Goal: Contribute content: Contribute content

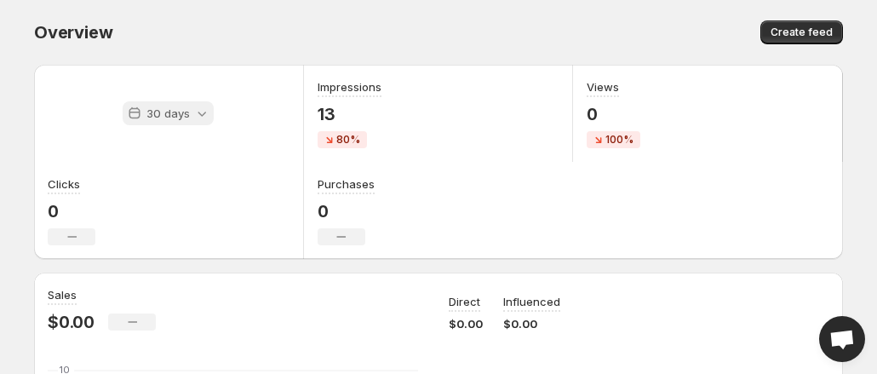
click at [136, 118] on div "30 days" at bounding box center [168, 113] width 91 height 24
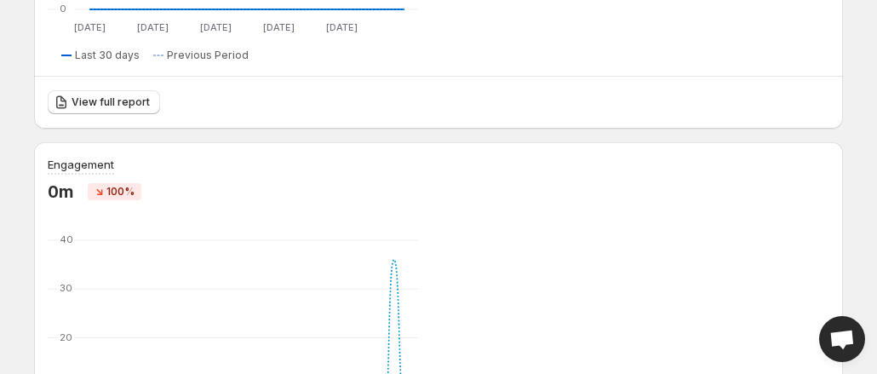
scroll to position [560, 0]
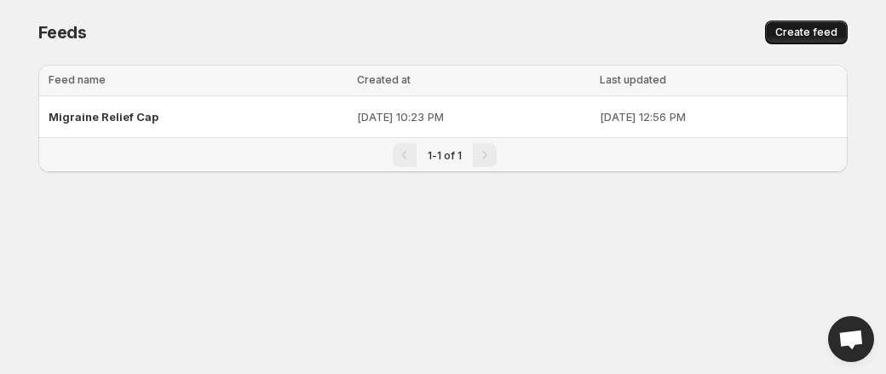
click at [812, 32] on span "Create feed" at bounding box center [806, 33] width 62 height 14
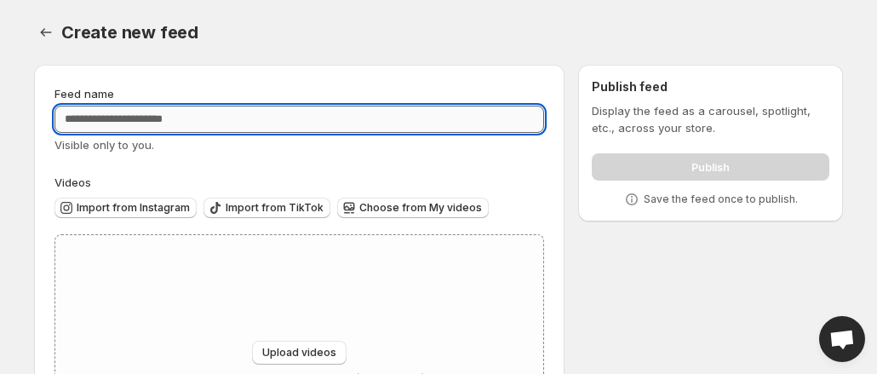
click at [183, 111] on input "Feed name" at bounding box center [300, 119] width 490 height 27
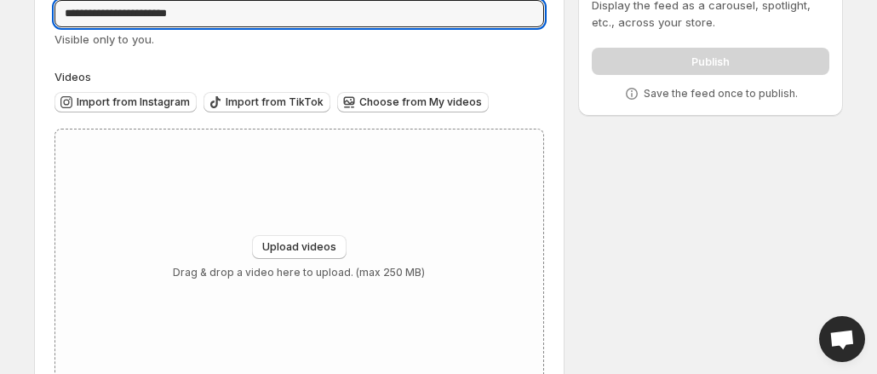
scroll to position [108, 0]
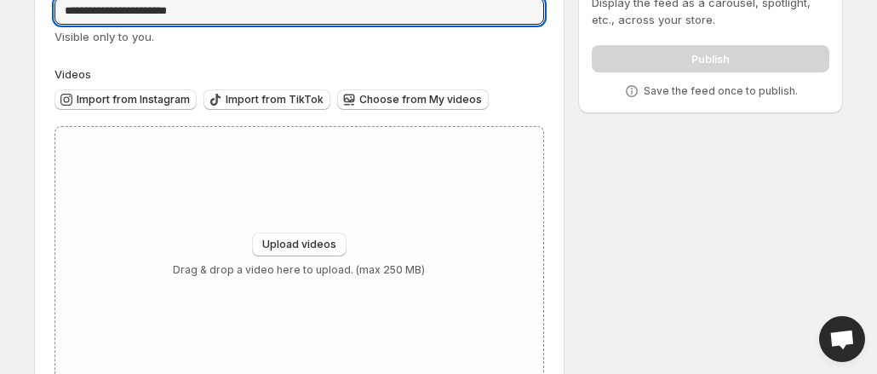
type input "**********"
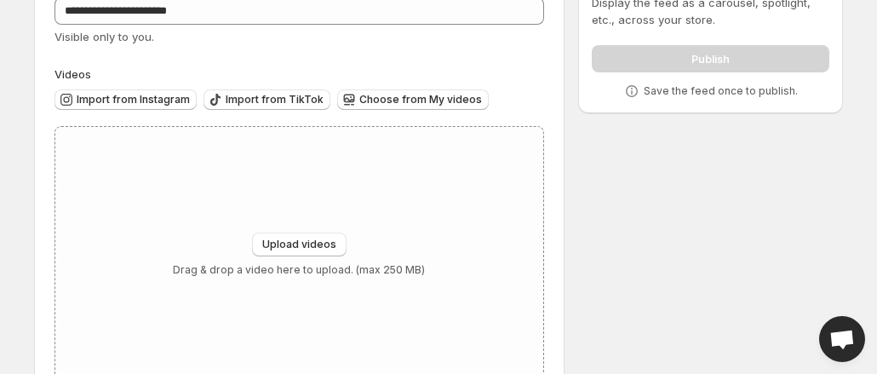
scroll to position [0, 0]
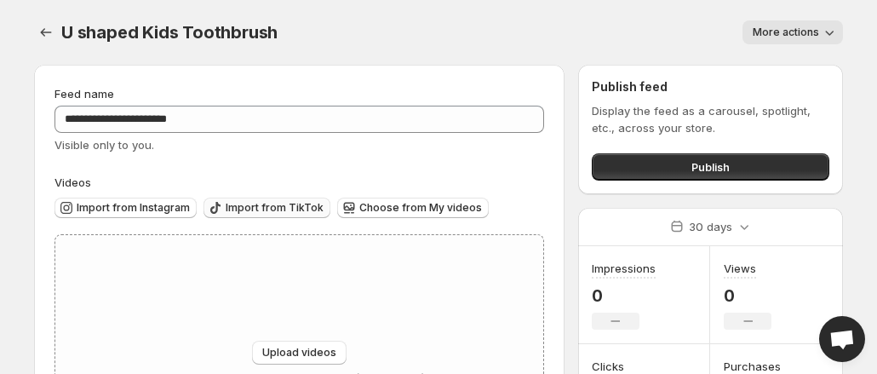
scroll to position [164, 0]
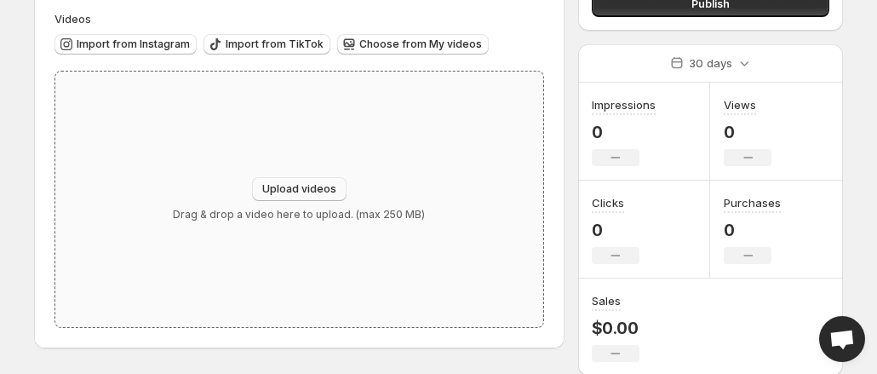
click at [282, 187] on span "Upload videos" at bounding box center [299, 189] width 74 height 14
type input "**********"
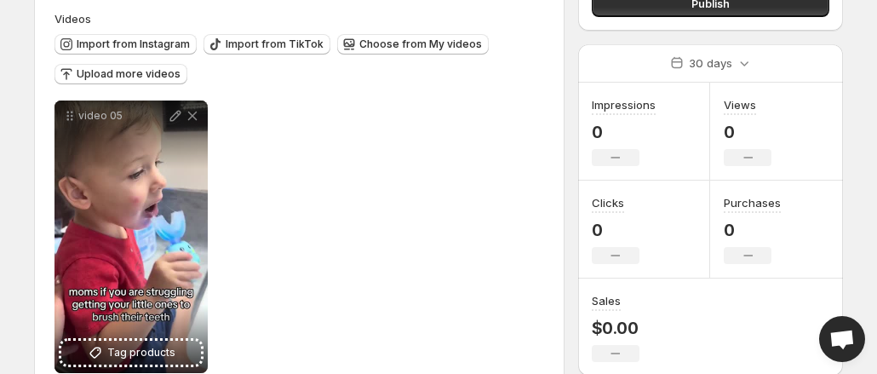
scroll to position [159, 0]
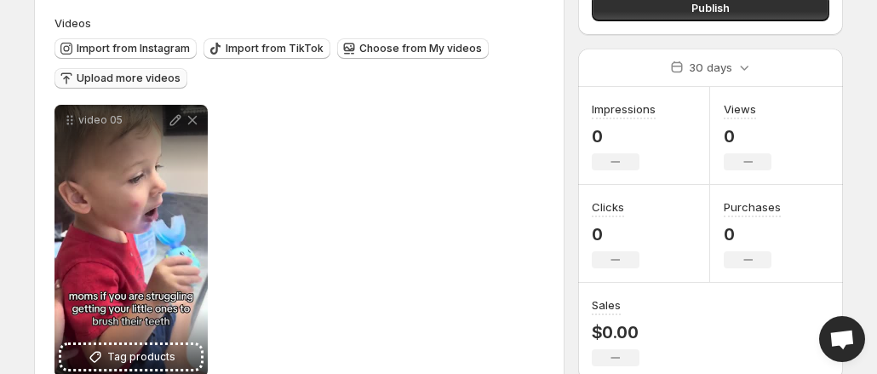
click at [160, 74] on span "Upload more videos" at bounding box center [129, 79] width 104 height 14
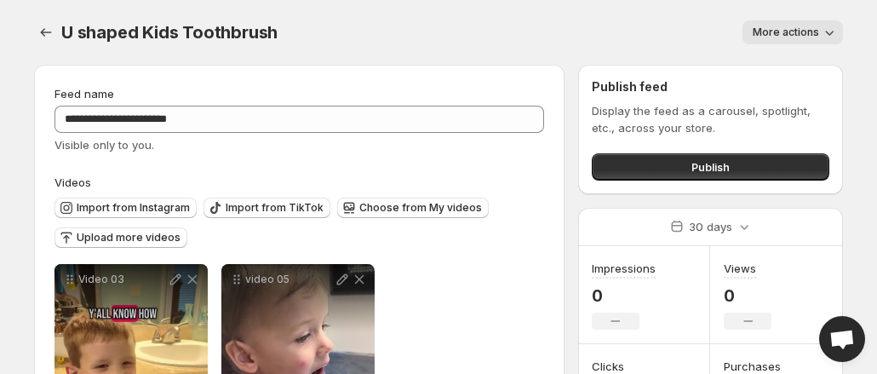
scroll to position [204, 0]
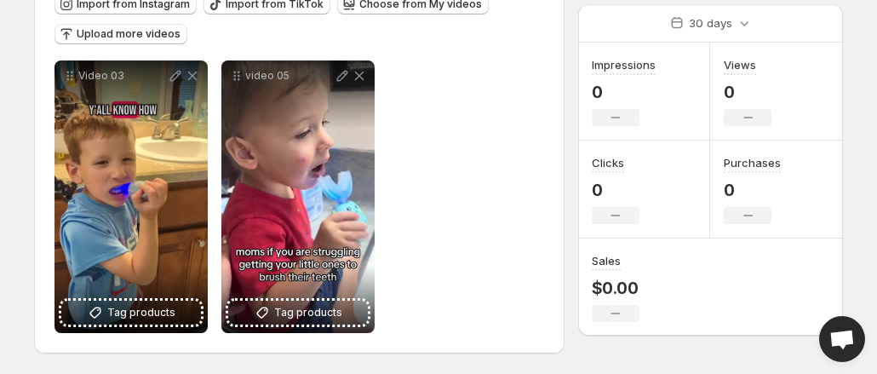
click at [37, 152] on div "**********" at bounding box center [299, 107] width 531 height 492
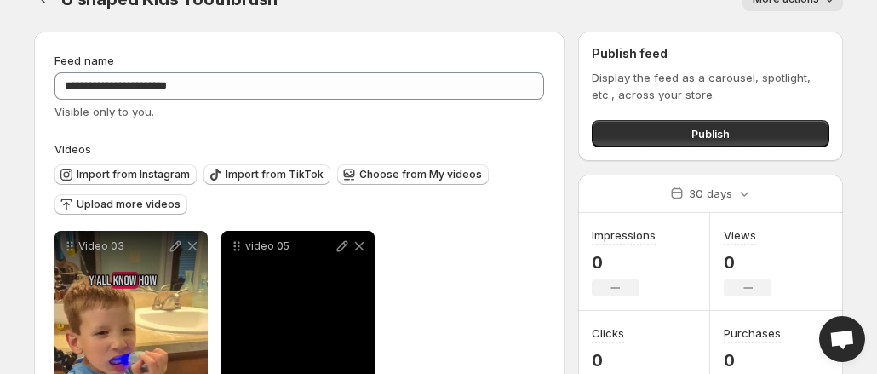
scroll to position [0, 0]
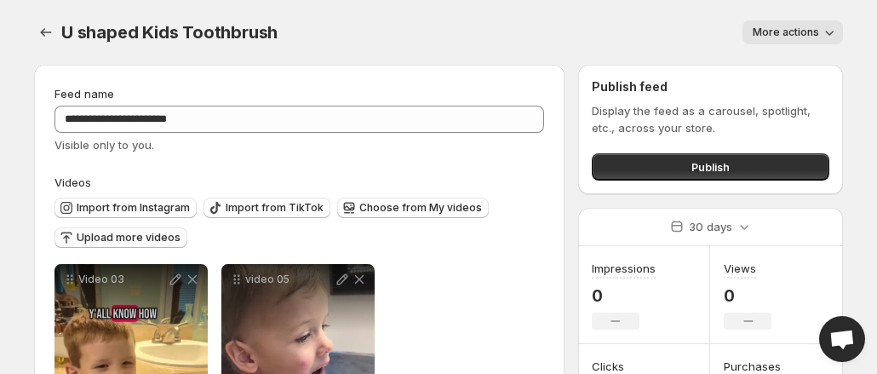
click at [129, 237] on span "Upload more videos" at bounding box center [129, 238] width 104 height 14
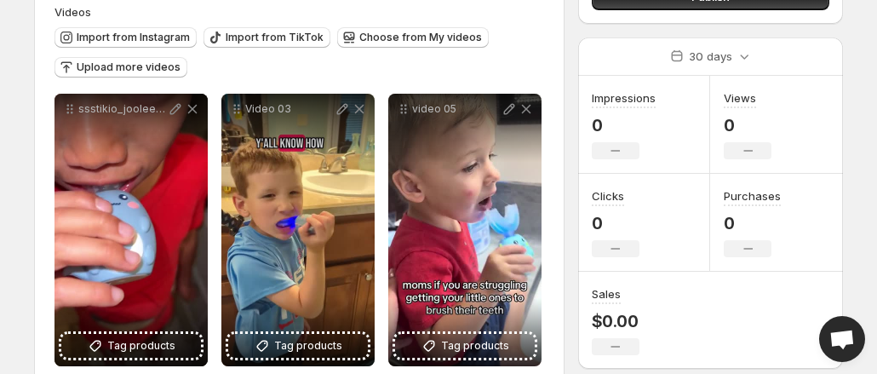
scroll to position [169, 0]
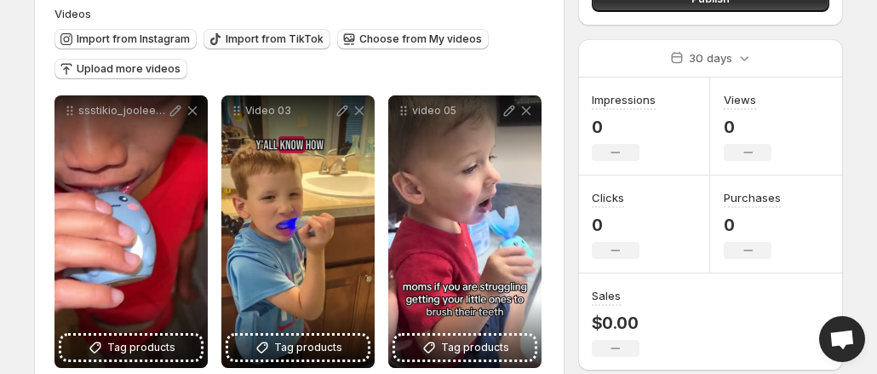
click at [264, 35] on span "Import from TikTok" at bounding box center [275, 39] width 98 height 14
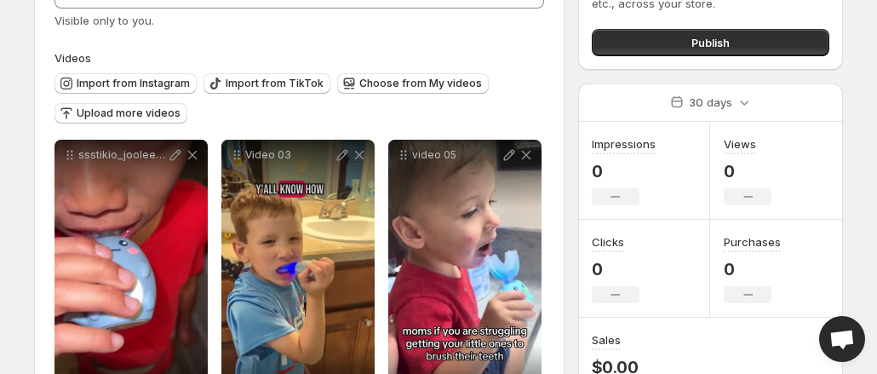
scroll to position [120, 0]
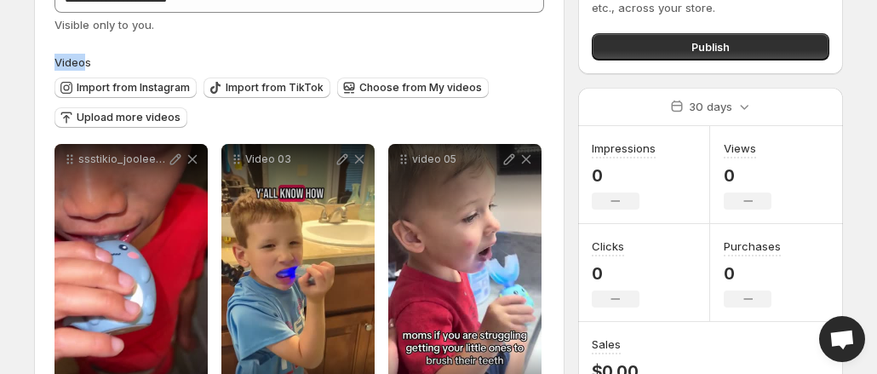
drag, startPoint x: 49, startPoint y: 60, endPoint x: 106, endPoint y: 66, distance: 56.5
click at [106, 66] on div "**********" at bounding box center [299, 191] width 531 height 492
click at [63, 60] on span "Videos" at bounding box center [73, 62] width 37 height 14
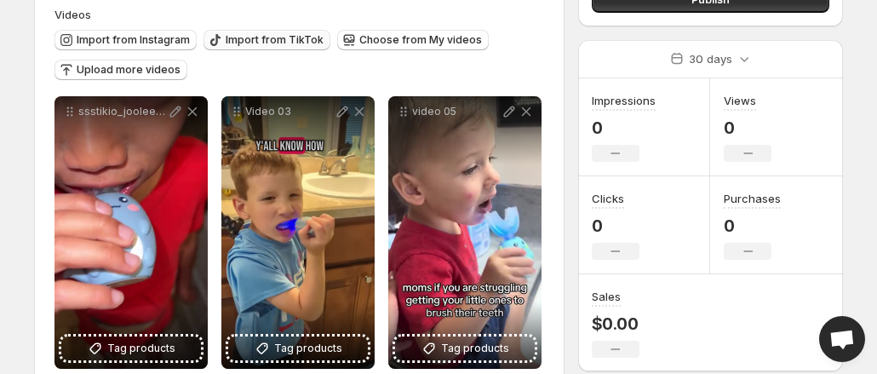
scroll to position [122, 0]
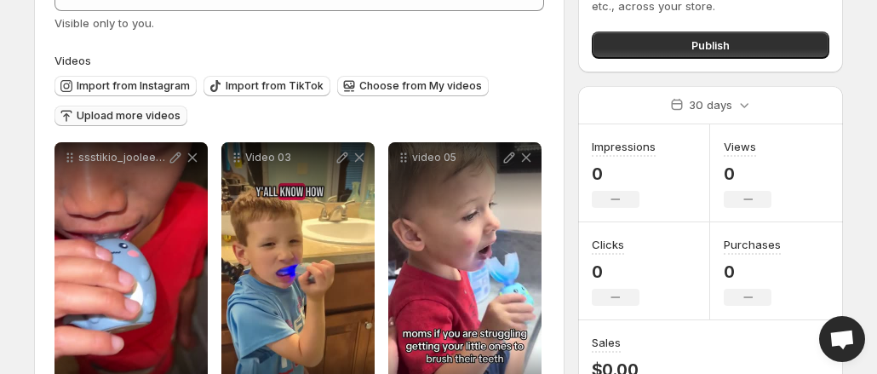
click at [155, 110] on span "Upload more videos" at bounding box center [129, 116] width 104 height 14
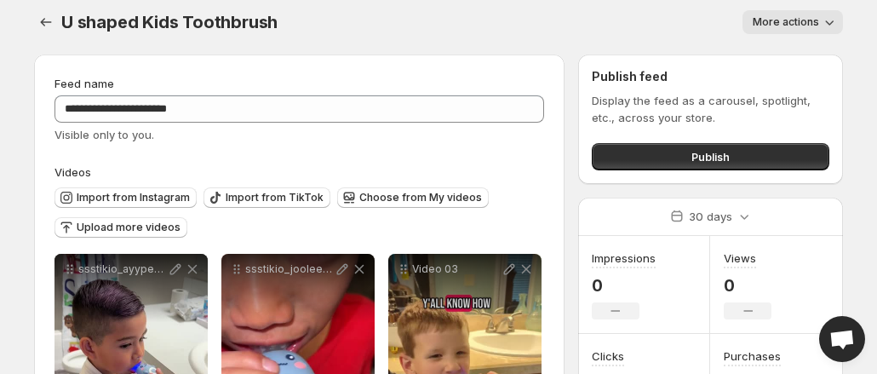
scroll to position [0, 0]
